Goal: Understand process/instructions

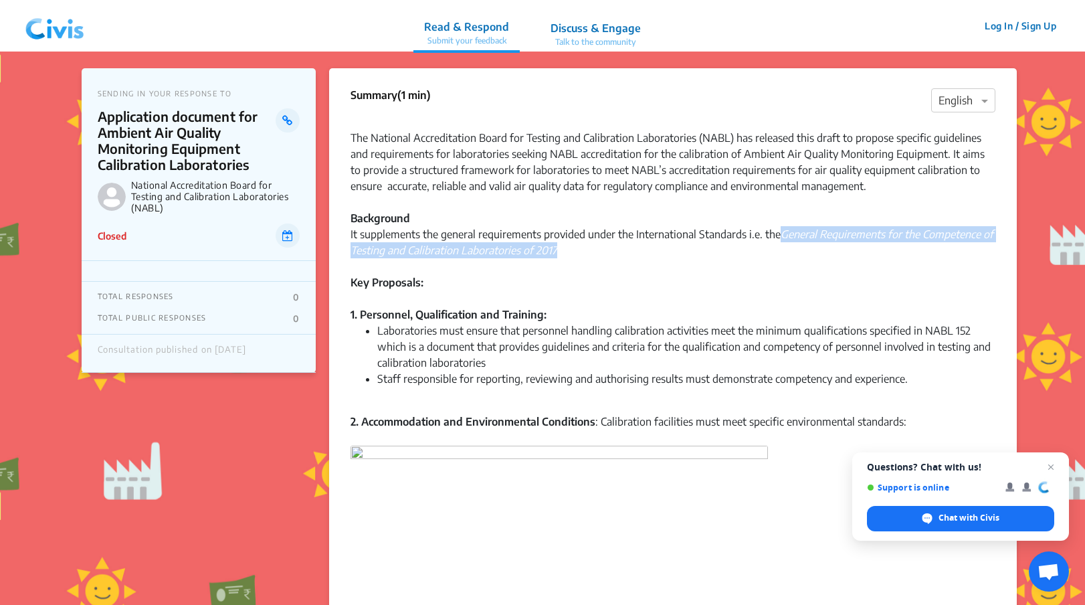
drag, startPoint x: 784, startPoint y: 237, endPoint x: 782, endPoint y: 250, distance: 12.9
click at [782, 250] on div "It supplements the general requirements provided under the International Standa…" at bounding box center [674, 250] width 646 height 48
copy em "General Requirements for the Competence of Testing and Calibration Laboratories…"
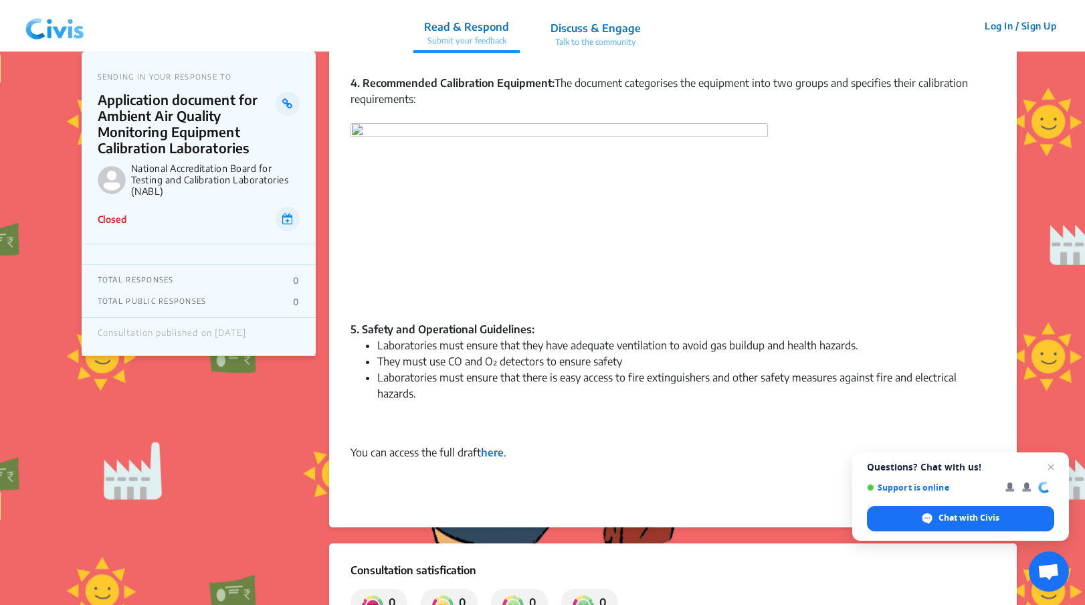
scroll to position [752, 0]
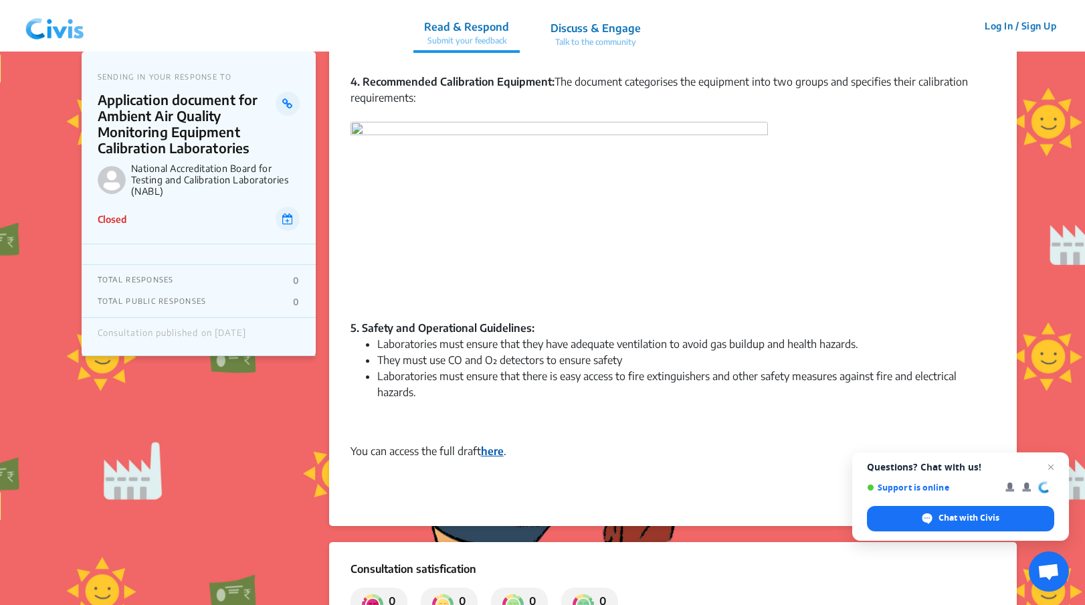
click at [495, 449] on strong "here" at bounding box center [492, 450] width 23 height 13
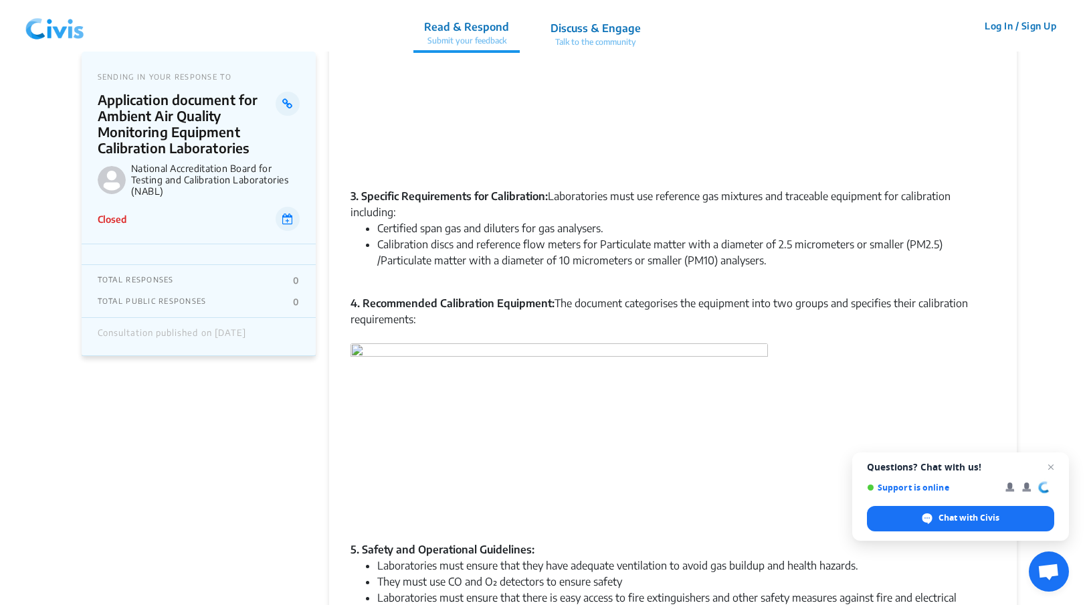
scroll to position [1109, 0]
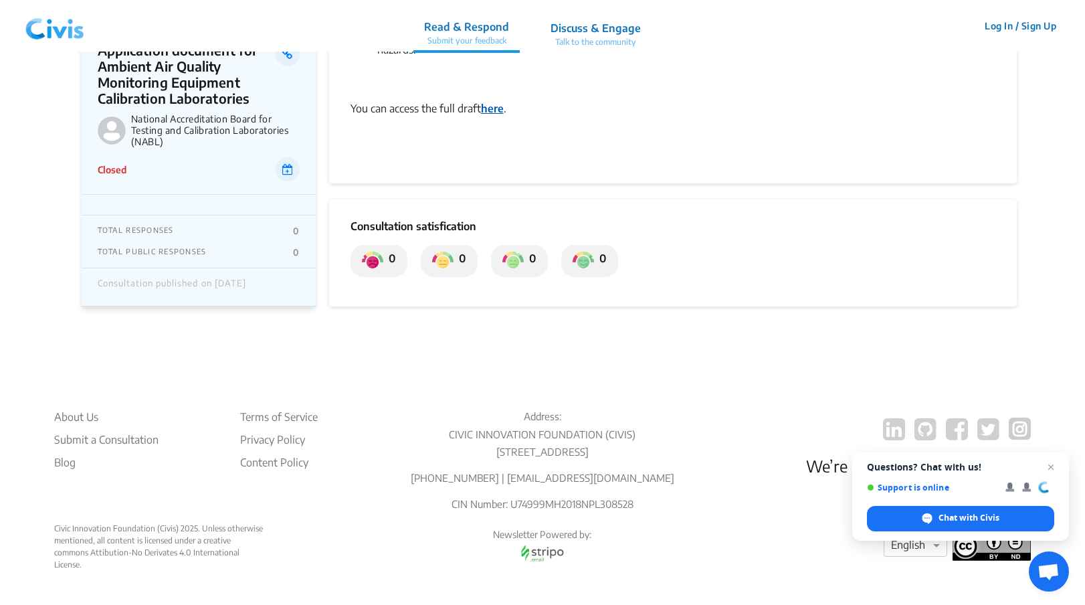
click at [497, 102] on strong "here" at bounding box center [492, 108] width 23 height 13
